Goal: Task Accomplishment & Management: Use online tool/utility

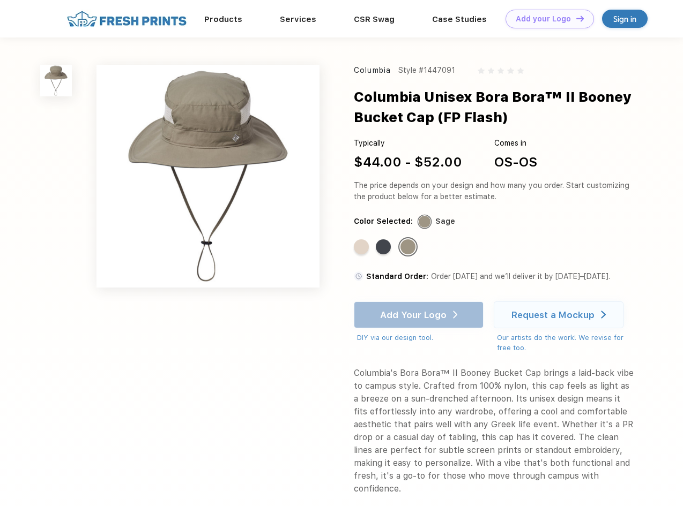
click at [545, 19] on link "Add your Logo Design Tool" at bounding box center [549, 19] width 88 height 19
click at [0, 0] on div "Design Tool" at bounding box center [0, 0] width 0 height 0
click at [575, 18] on link "Add your Logo Design Tool" at bounding box center [549, 19] width 88 height 19
click at [56, 80] on img at bounding box center [56, 81] width 32 height 32
click at [362, 248] on div "Standard Color" at bounding box center [361, 246] width 15 height 15
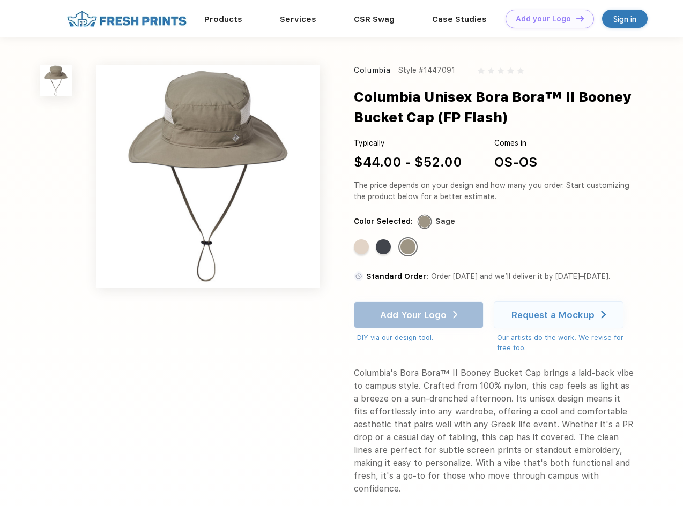
click at [384, 248] on div "Standard Color" at bounding box center [383, 246] width 15 height 15
click at [409, 248] on div "Standard Color" at bounding box center [407, 246] width 15 height 15
click at [419, 315] on div "Add Your Logo DIY via our design tool. Ah shoot! This product isn't up in our d…" at bounding box center [419, 323] width 130 height 42
click at [560, 315] on div "Request a Mockup" at bounding box center [552, 315] width 83 height 11
